Goal: Find specific page/section: Find specific page/section

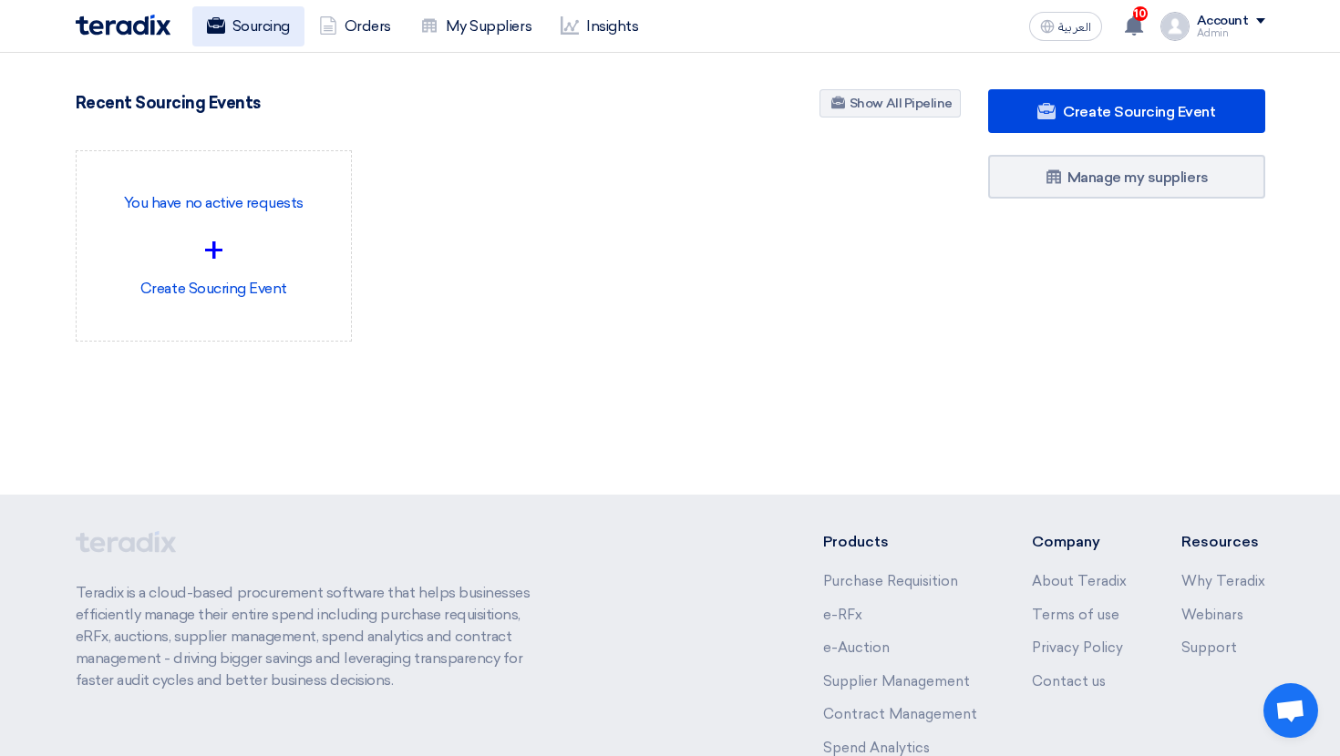
click at [258, 36] on link "Sourcing" at bounding box center [248, 26] width 112 height 40
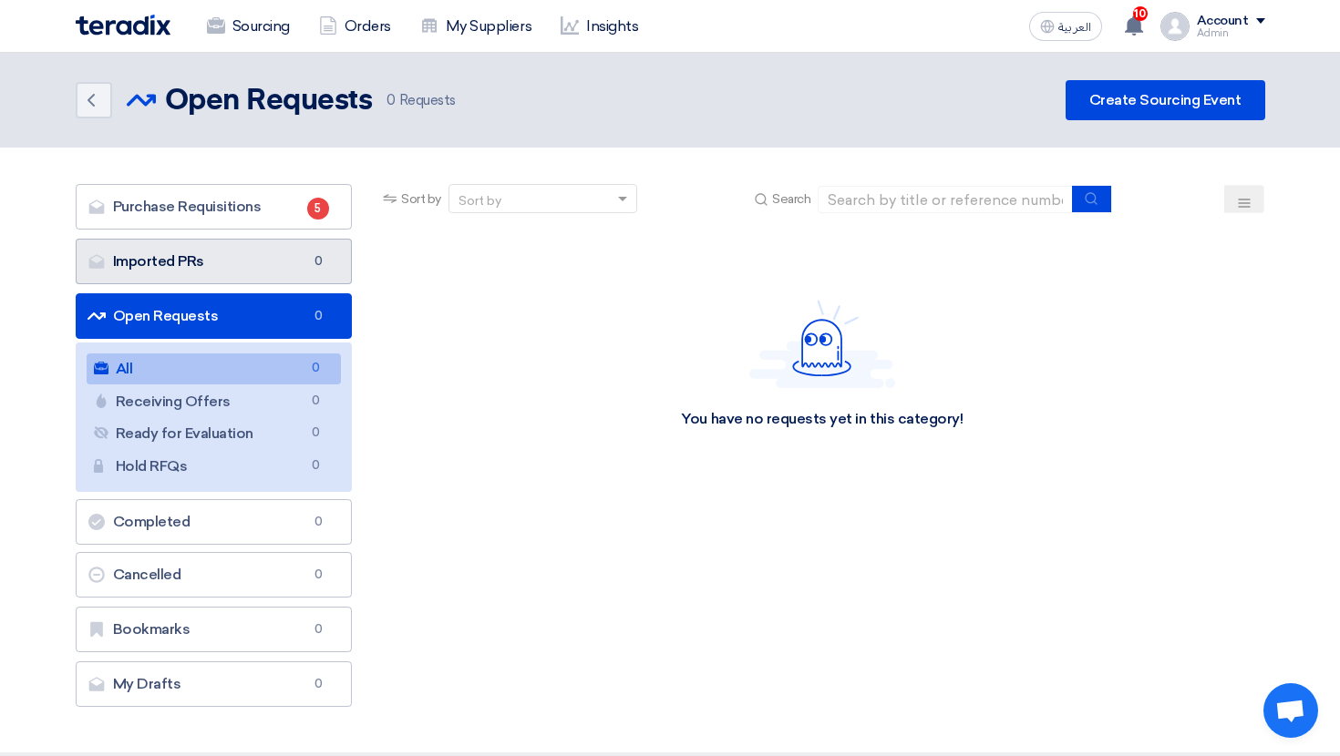
click at [228, 243] on link "Imported PRs Imported PRs 0" at bounding box center [214, 262] width 277 height 46
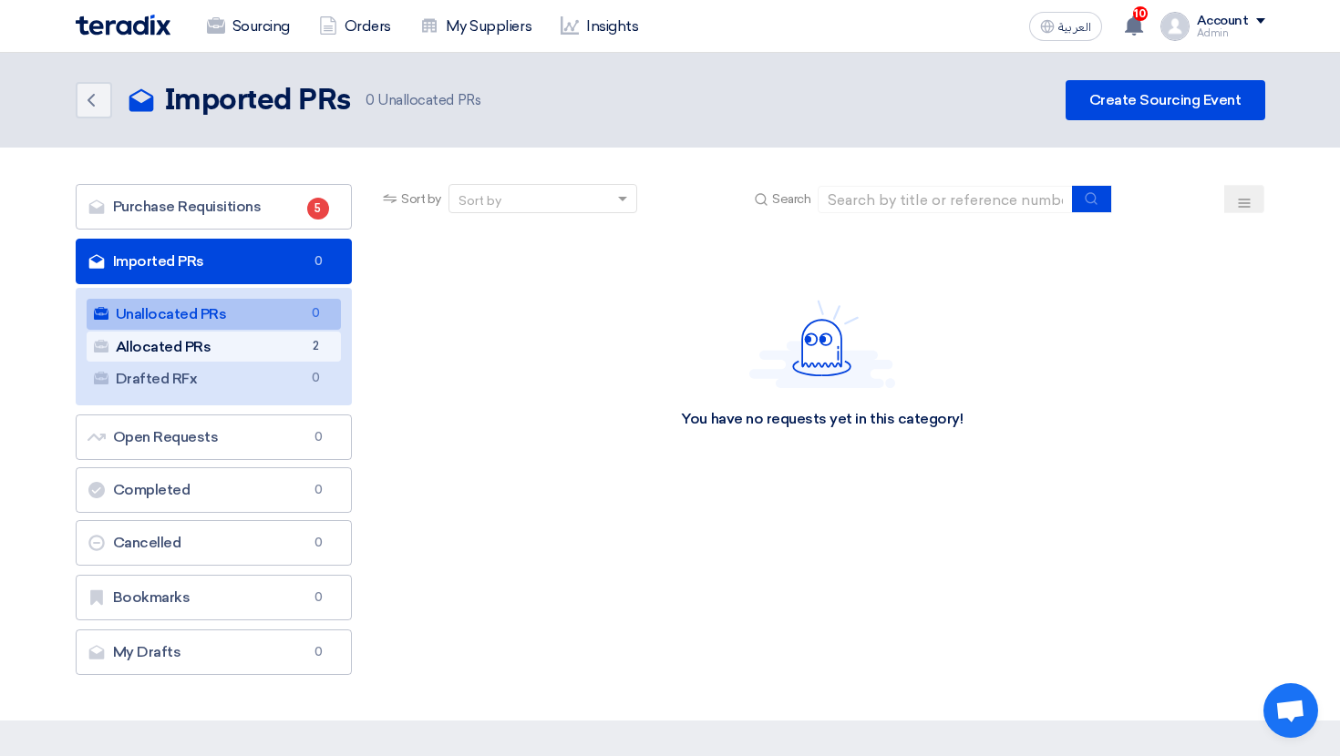
click at [295, 345] on link "Allocated PRs Allocated PRs 2" at bounding box center [214, 347] width 255 height 31
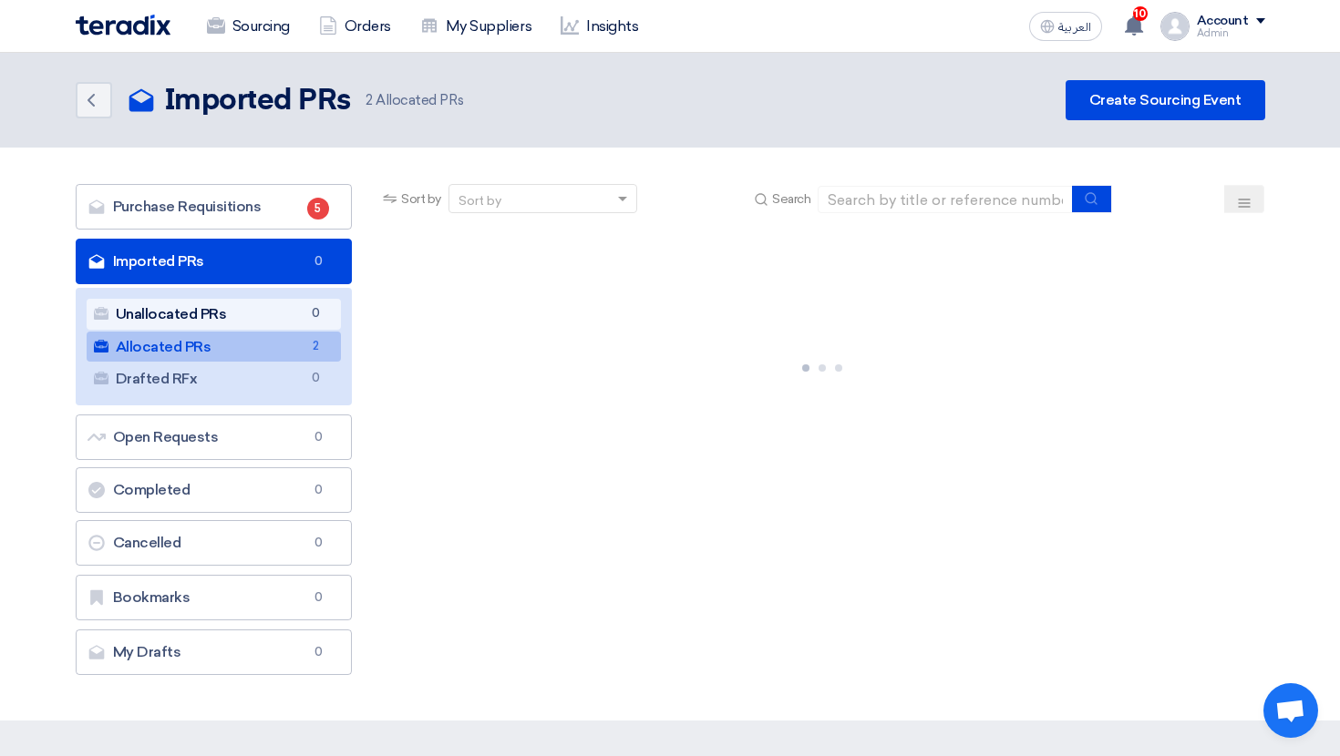
click at [312, 324] on link "Unallocated PRs Unallocated PRs 0" at bounding box center [214, 314] width 255 height 31
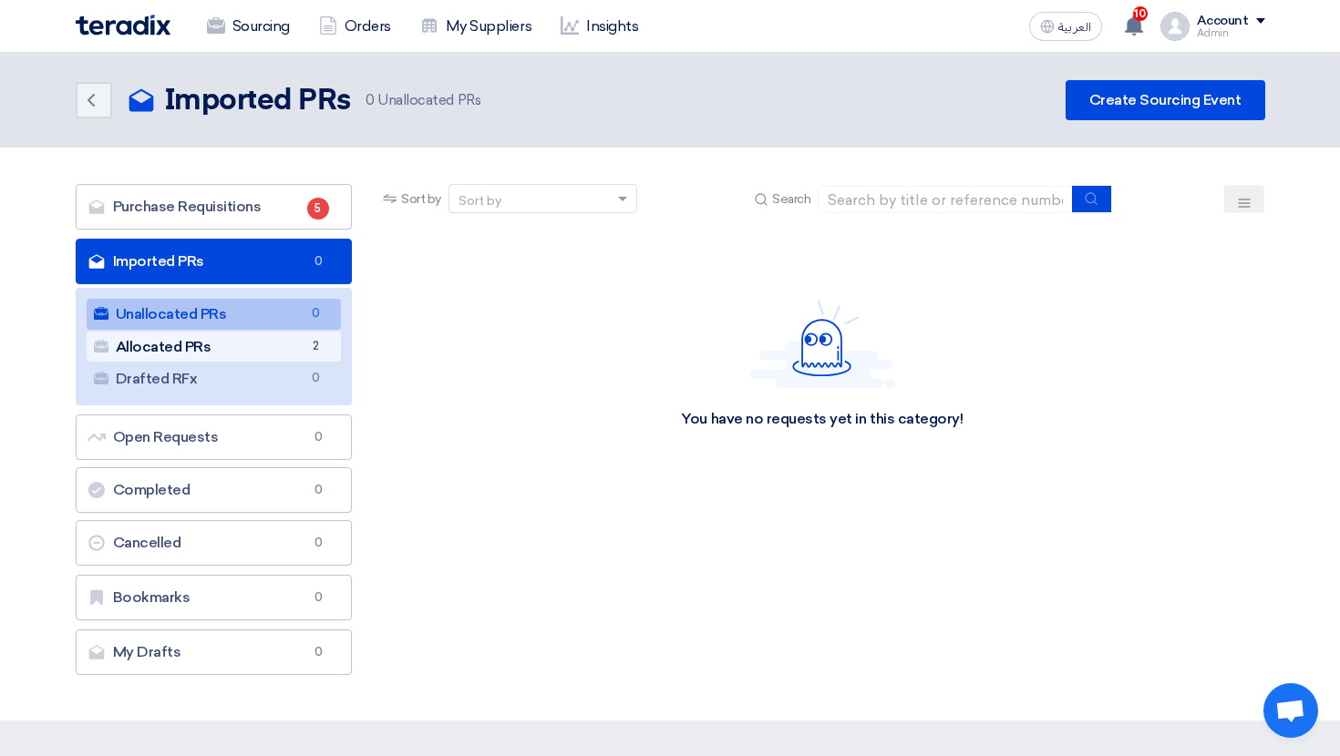
click at [312, 335] on link "Allocated PRs Allocated PRs 2" at bounding box center [214, 347] width 255 height 31
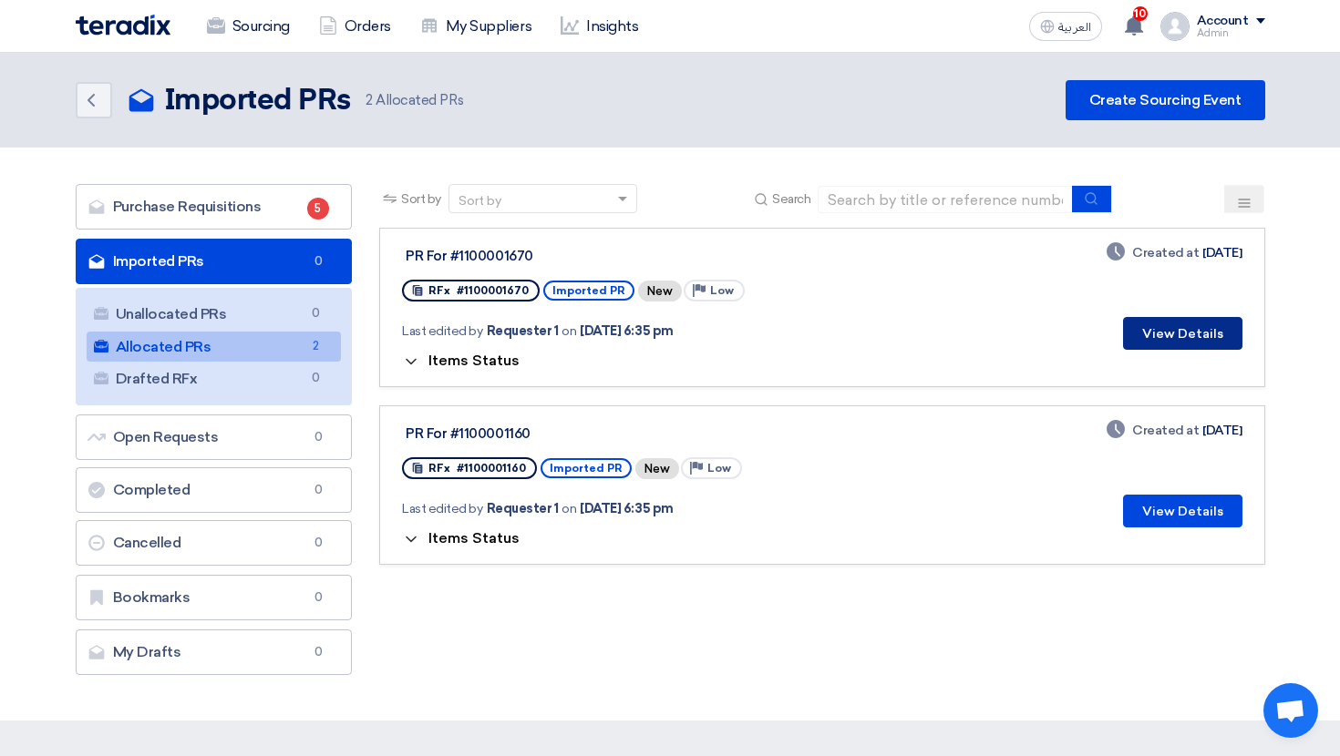
click at [1203, 328] on button "View Details" at bounding box center [1182, 333] width 119 height 33
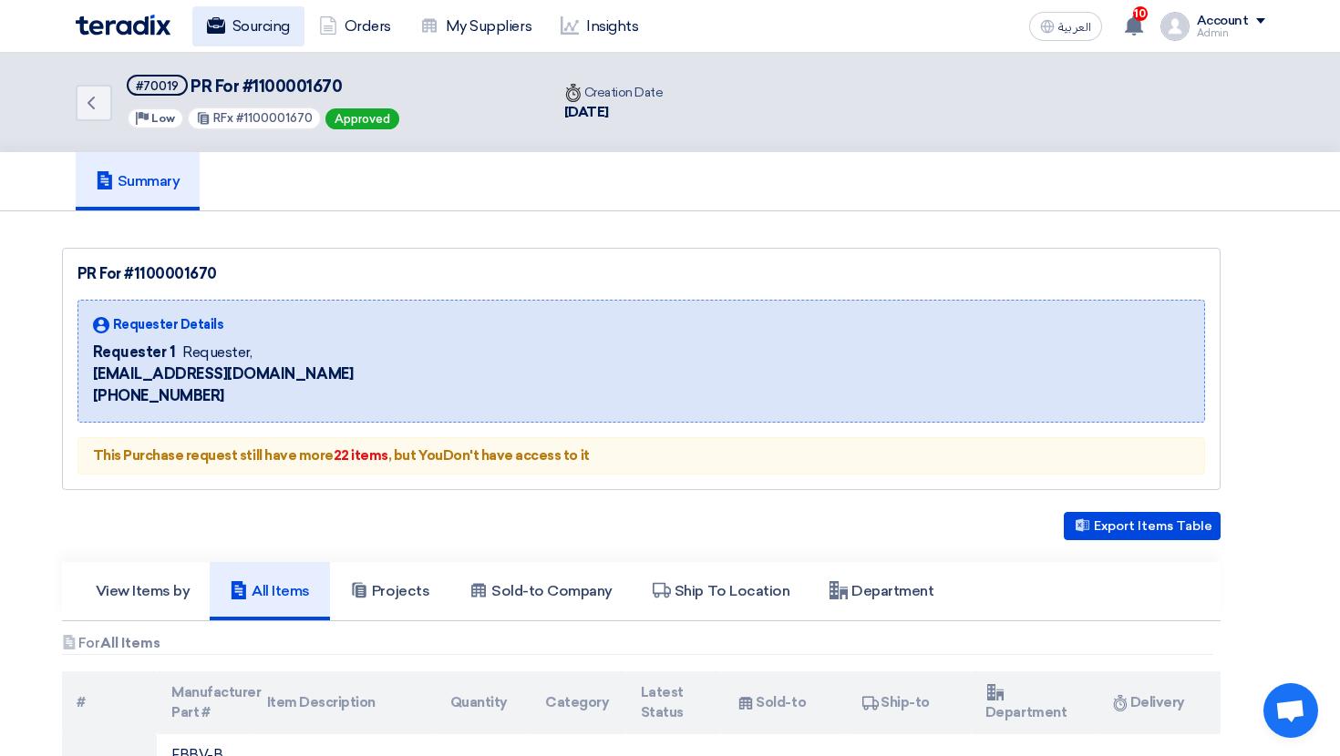
click at [223, 37] on link "Sourcing" at bounding box center [248, 26] width 112 height 40
